Goal: Task Accomplishment & Management: Use online tool/utility

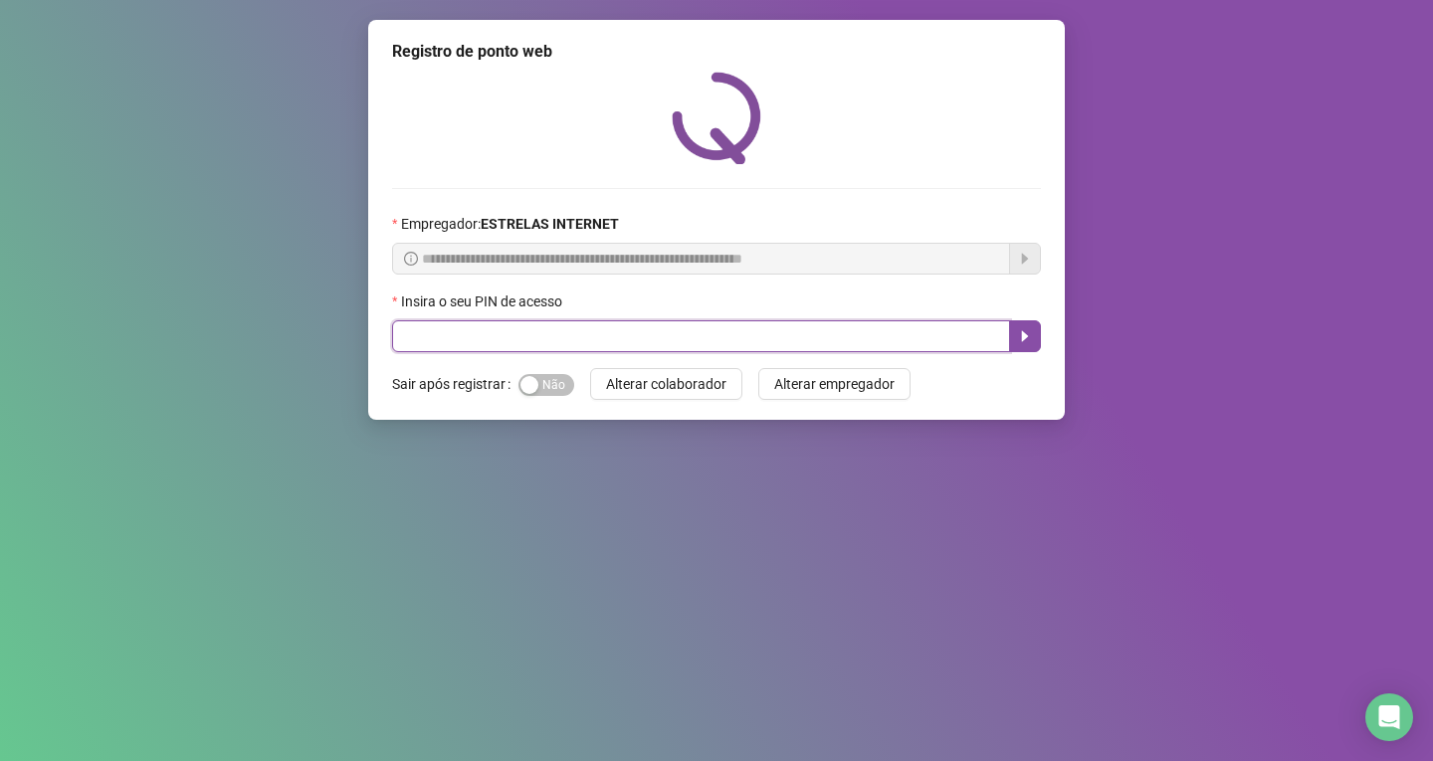
click at [697, 327] on input "text" at bounding box center [701, 336] width 618 height 32
type input "*****"
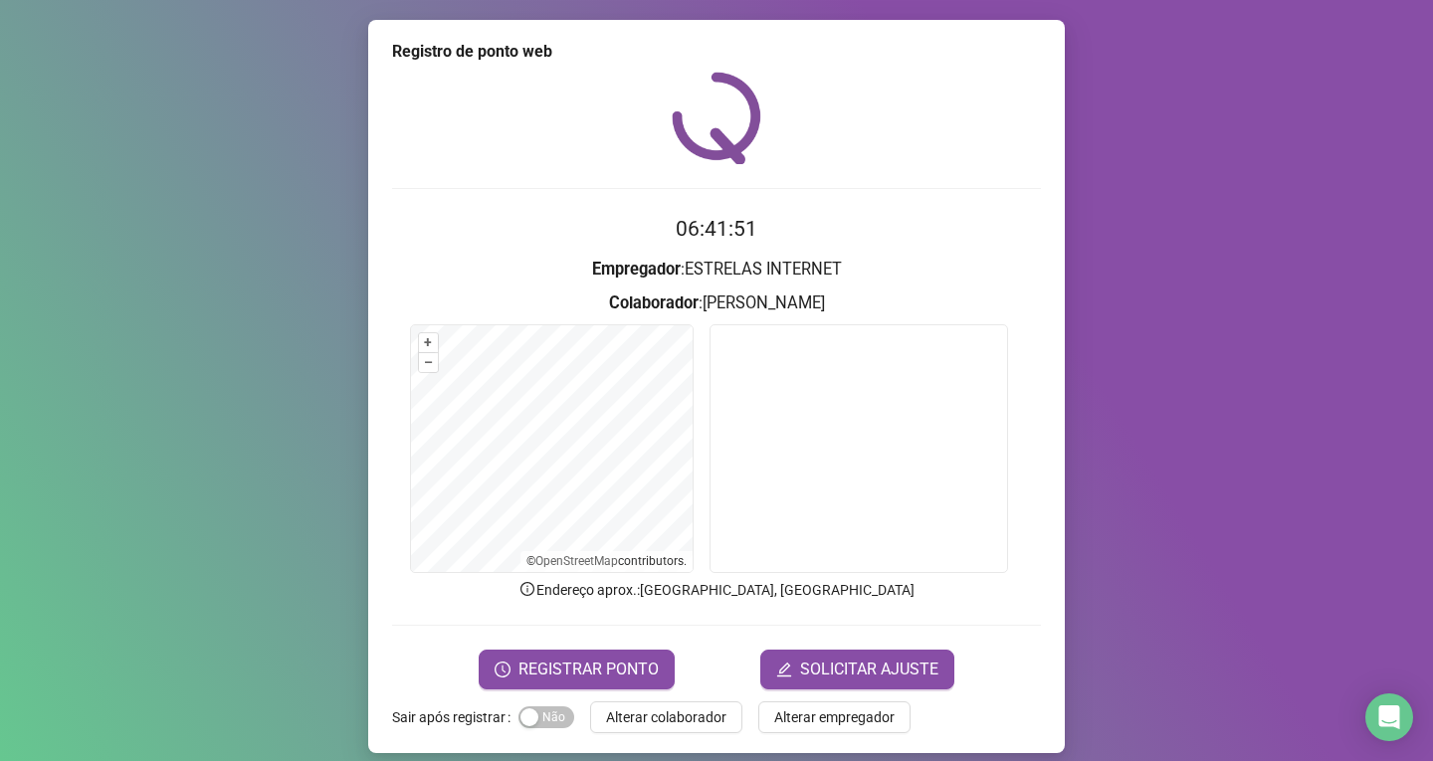
drag, startPoint x: 1262, startPoint y: 101, endPoint x: 1356, endPoint y: 260, distance: 183.8
click at [1359, 261] on div "Registro de ponto web 06:41:51 Empregador : ESTRELAS INTERNET Colaborador : [PE…" at bounding box center [716, 380] width 1433 height 761
click at [630, 672] on span "REGISTRAR PONTO" at bounding box center [588, 670] width 140 height 24
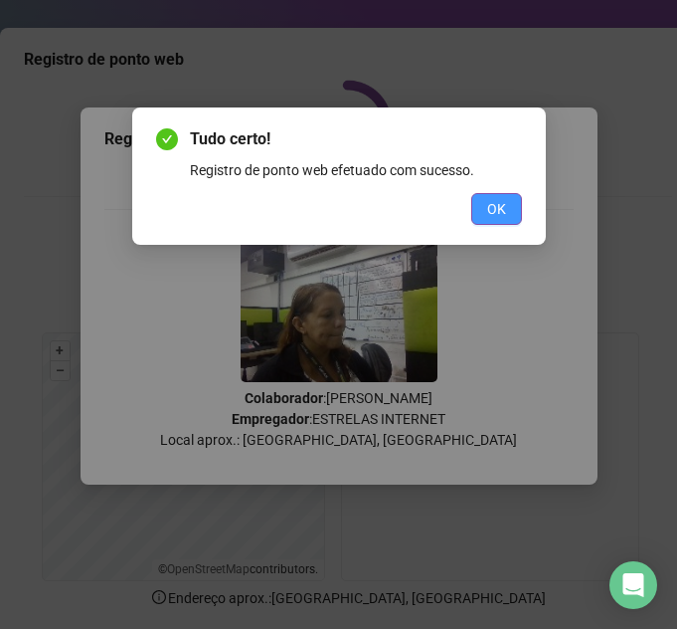
click at [507, 205] on button "OK" at bounding box center [497, 209] width 51 height 32
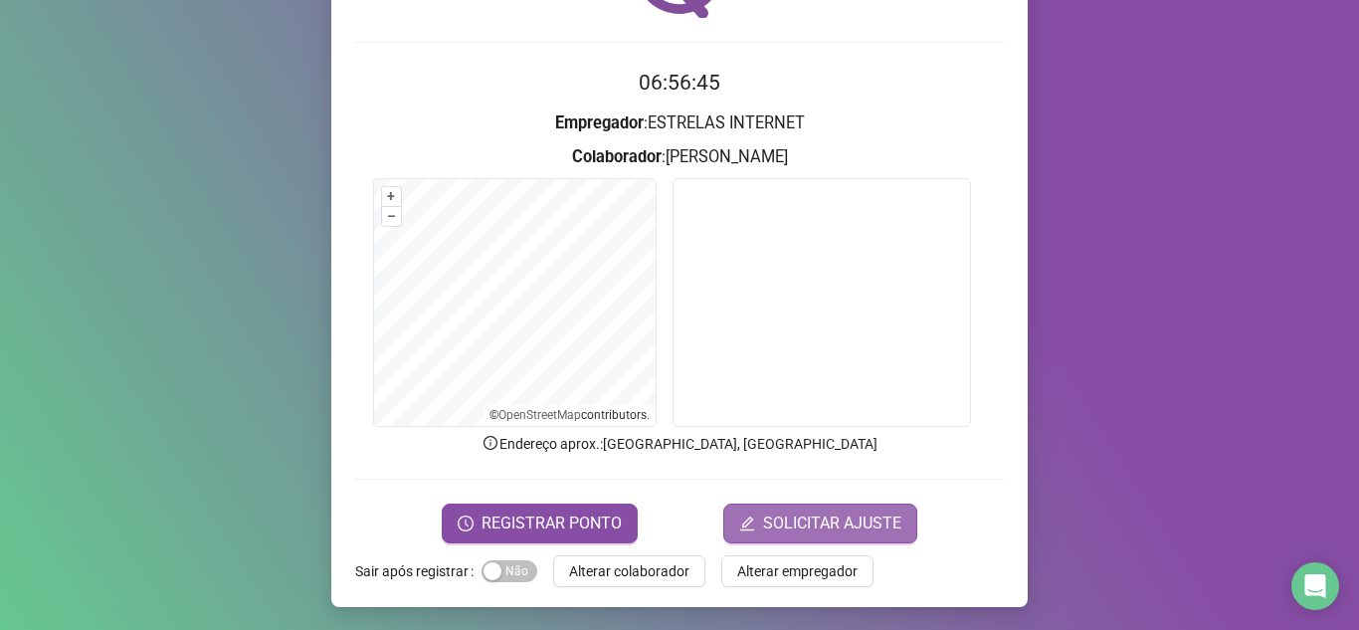
scroll to position [147, 0]
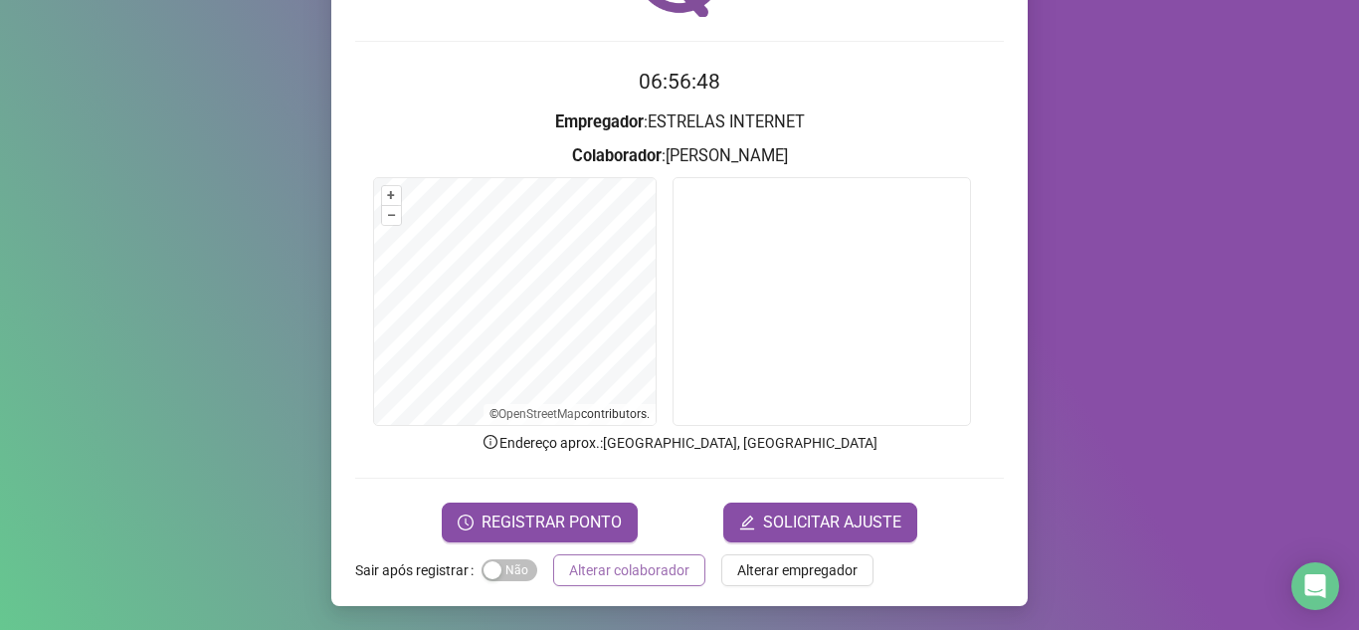
click at [649, 576] on span "Alterar colaborador" at bounding box center [629, 570] width 120 height 22
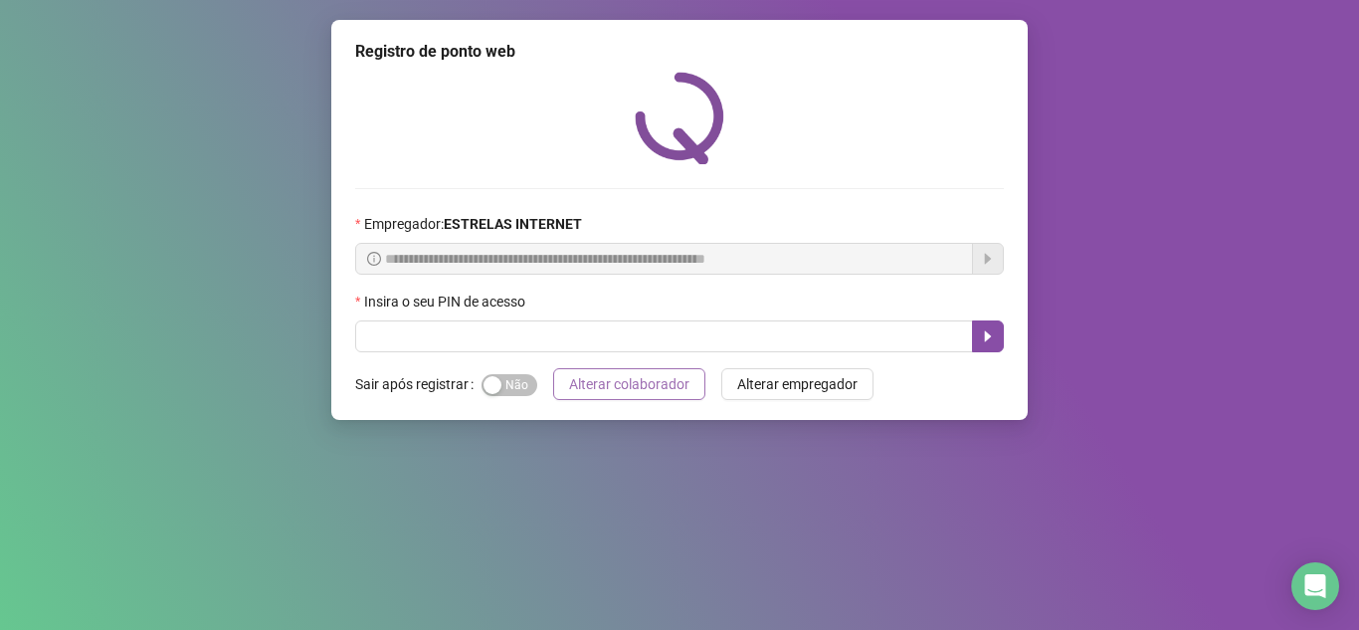
scroll to position [0, 0]
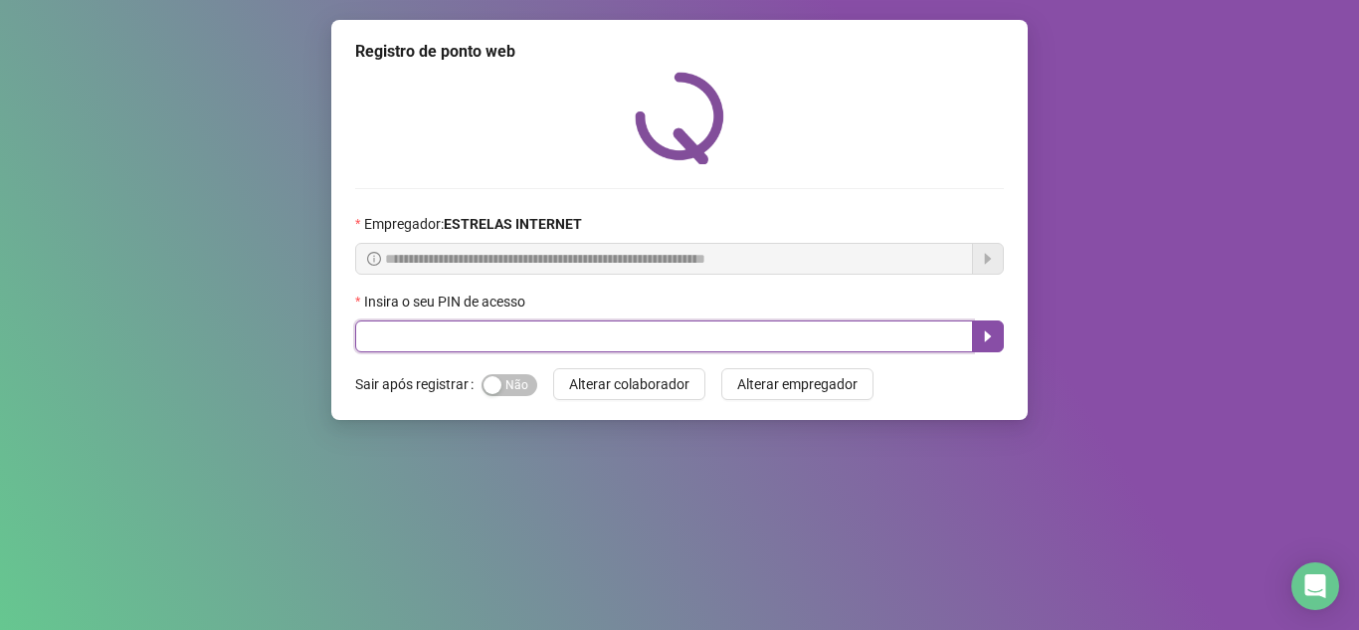
click at [478, 324] on input "text" at bounding box center [664, 336] width 618 height 32
click at [486, 337] on input "text" at bounding box center [664, 336] width 618 height 32
type input "*****"
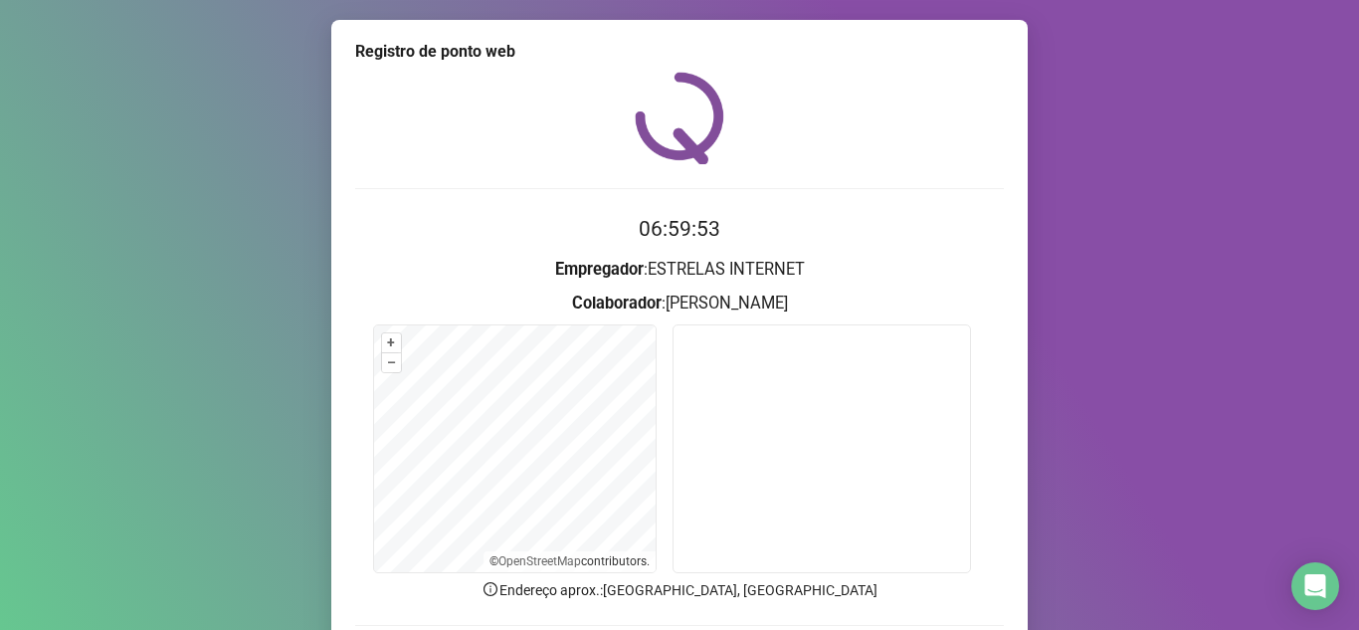
scroll to position [147, 0]
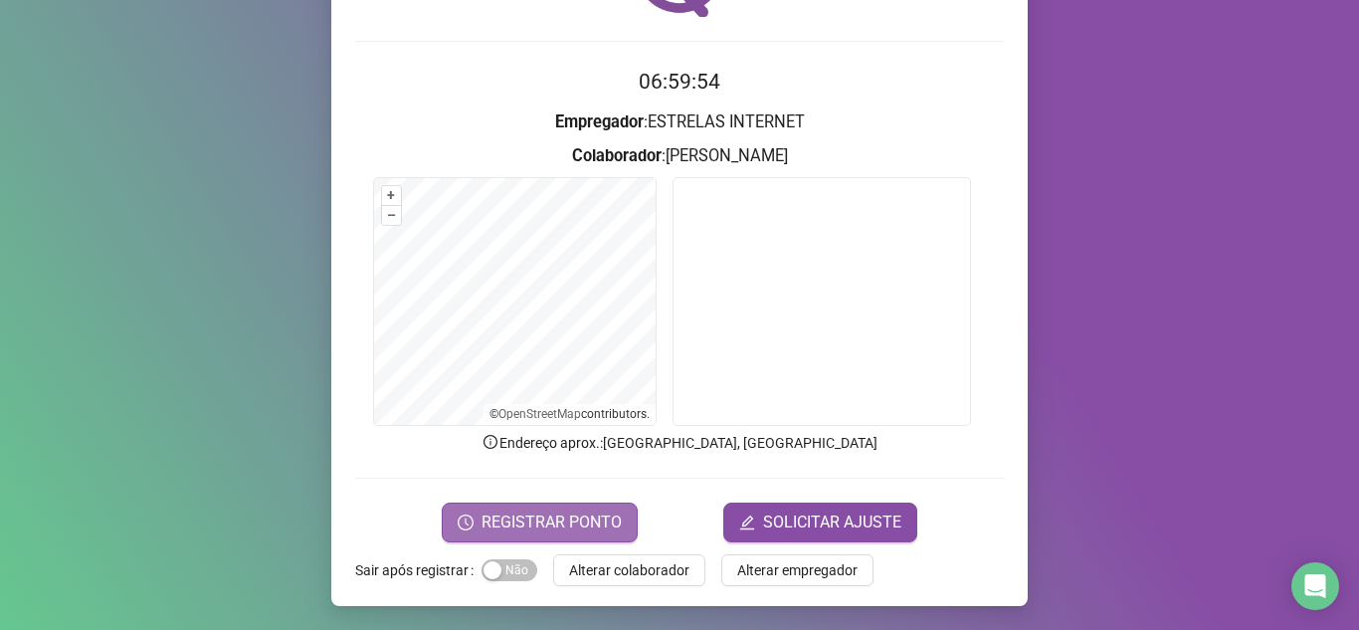
click at [562, 522] on span "REGISTRAR PONTO" at bounding box center [551, 522] width 140 height 24
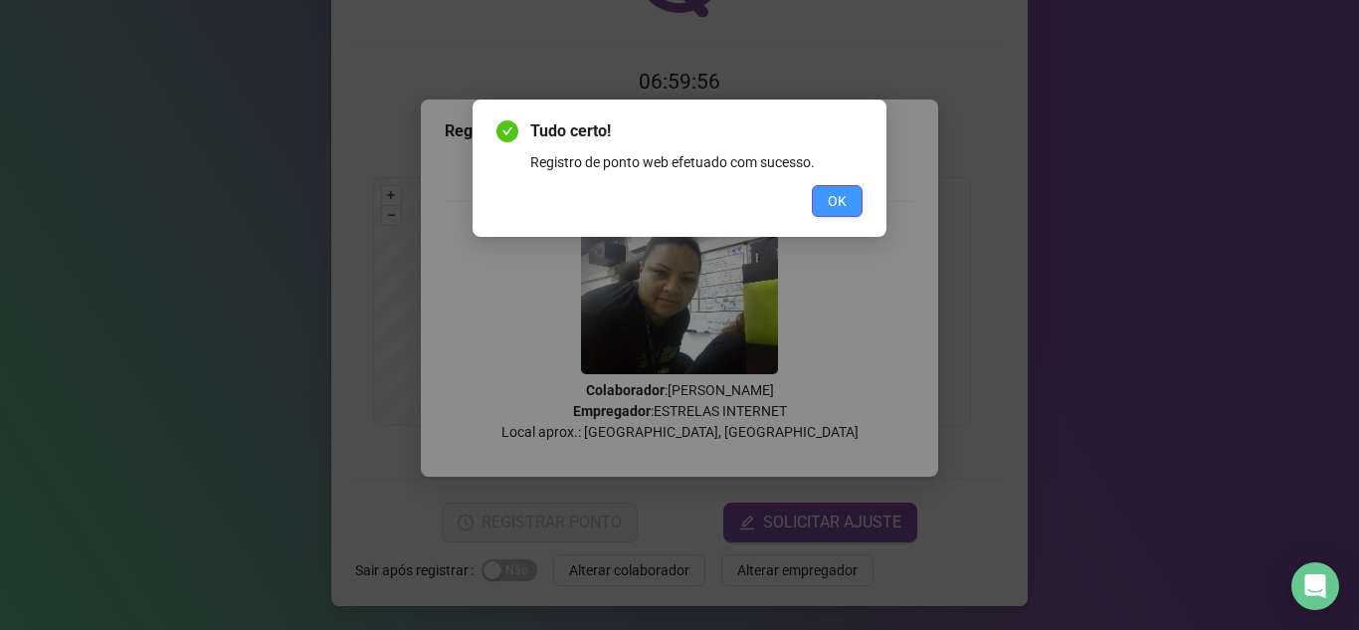
click at [831, 201] on span "OK" at bounding box center [837, 201] width 19 height 22
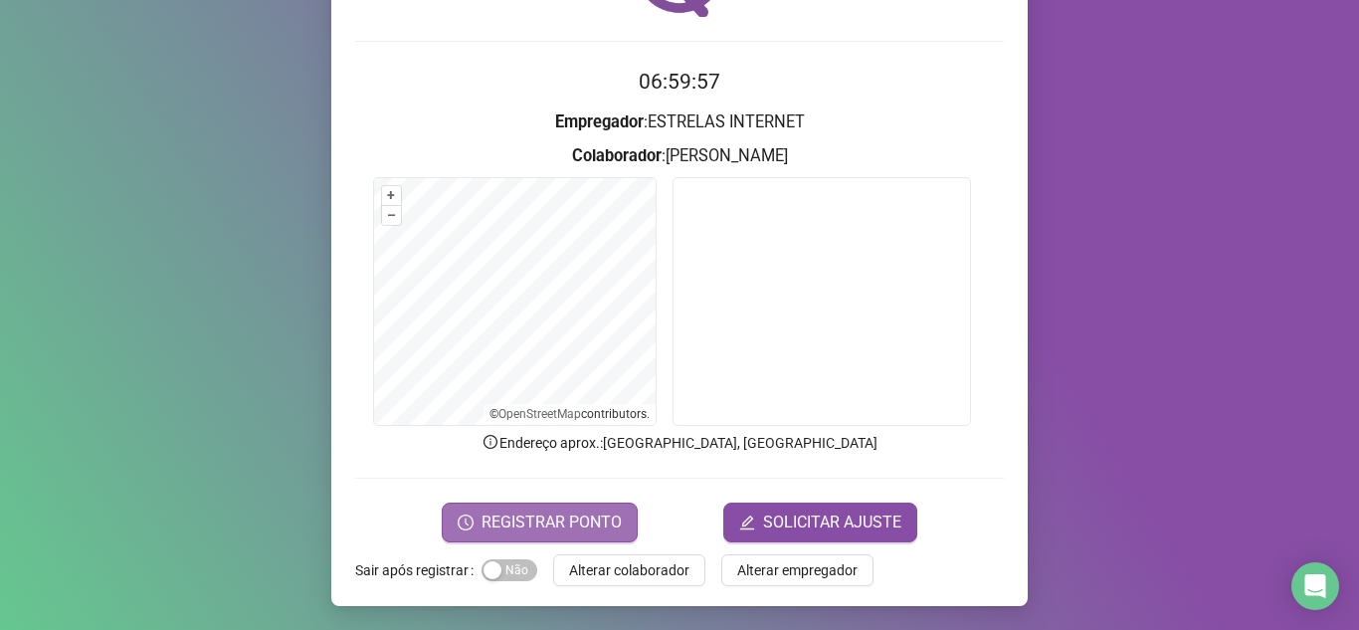
click at [514, 519] on span "REGISTRAR PONTO" at bounding box center [551, 522] width 140 height 24
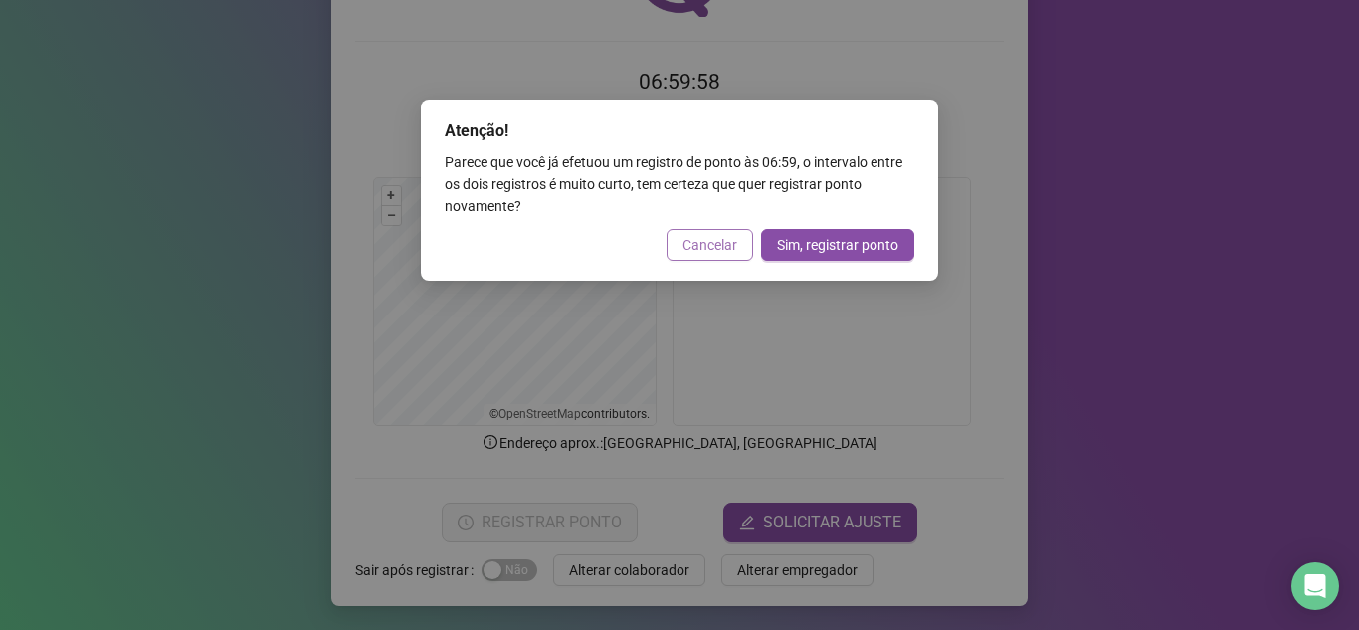
click at [727, 234] on span "Cancelar" at bounding box center [709, 245] width 55 height 22
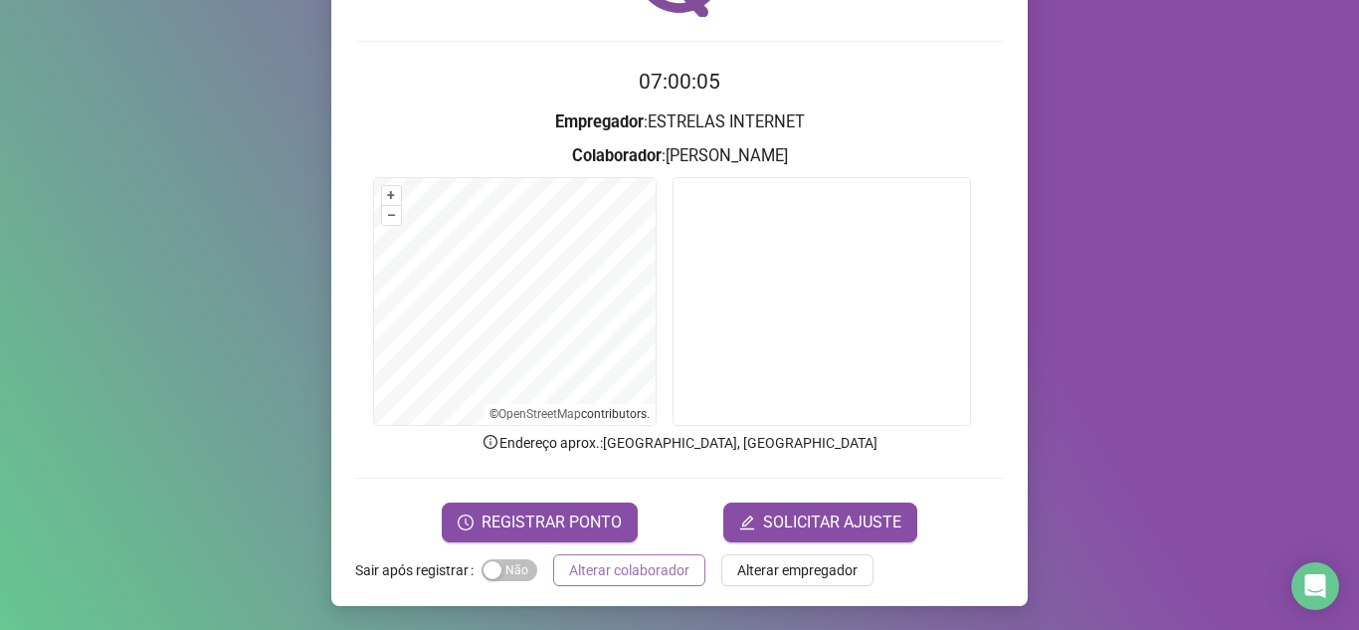
click at [599, 569] on span "Alterar colaborador" at bounding box center [629, 570] width 120 height 22
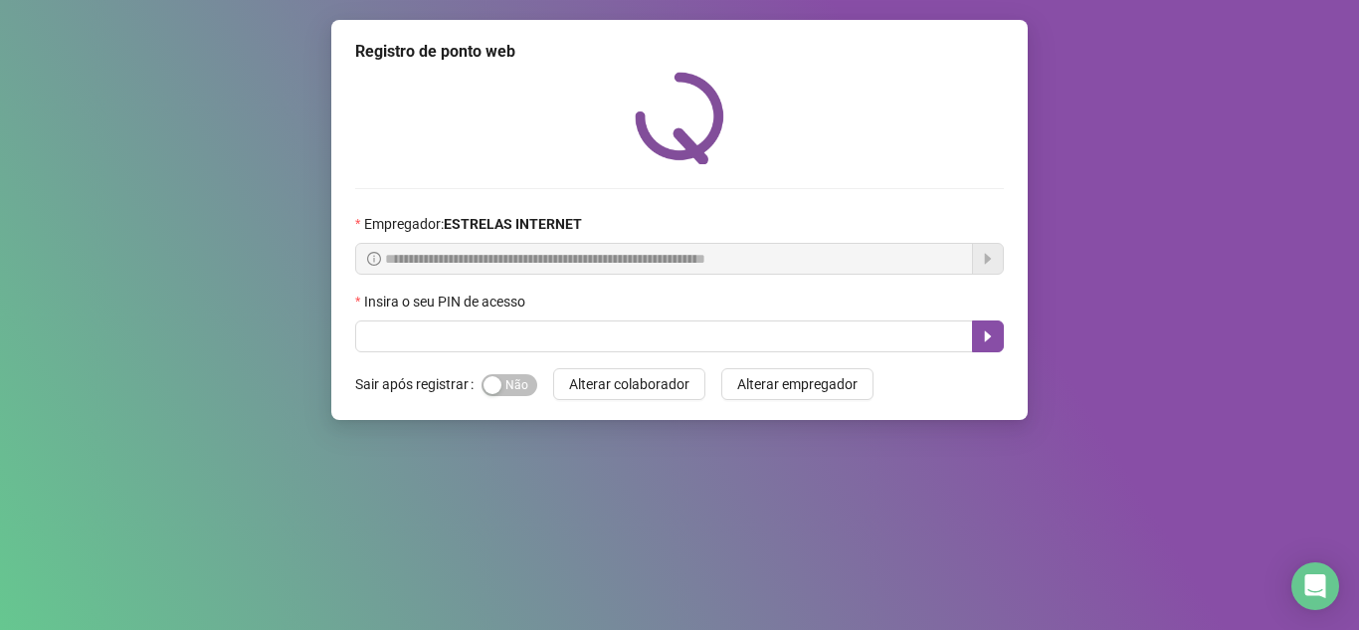
scroll to position [0, 0]
